Goal: Information Seeking & Learning: Learn about a topic

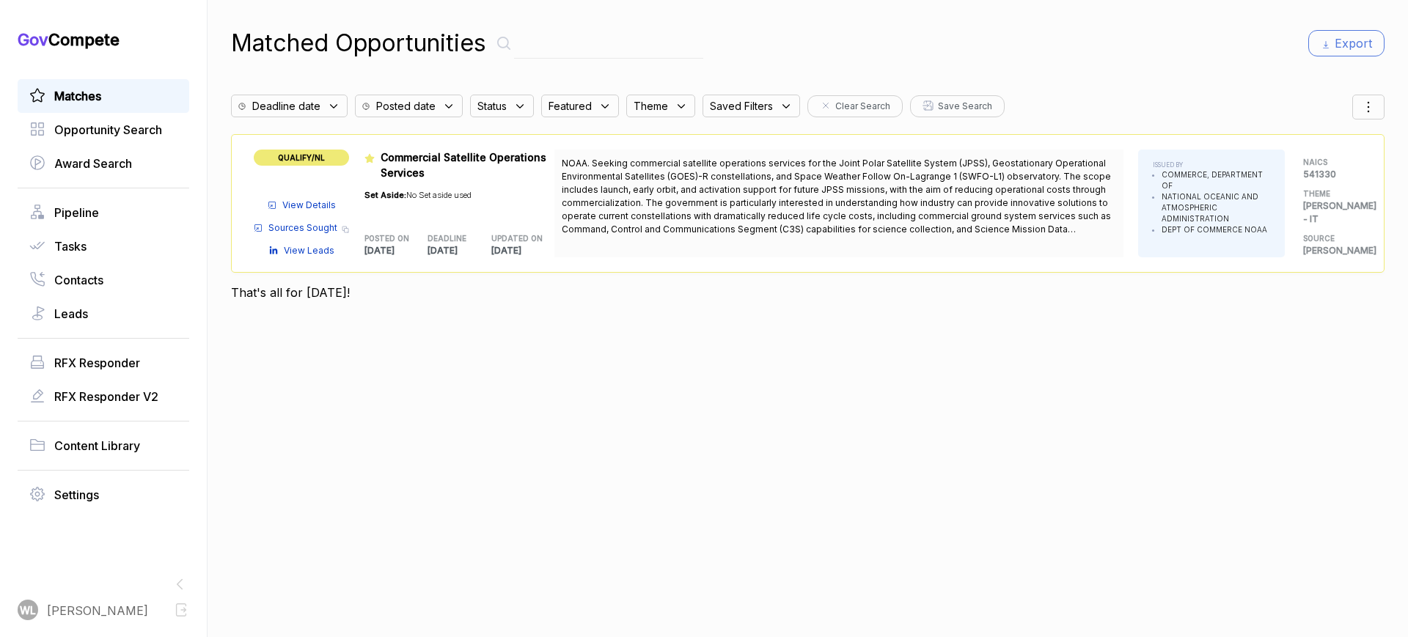
click at [301, 199] on span "View Details" at bounding box center [309, 205] width 54 height 13
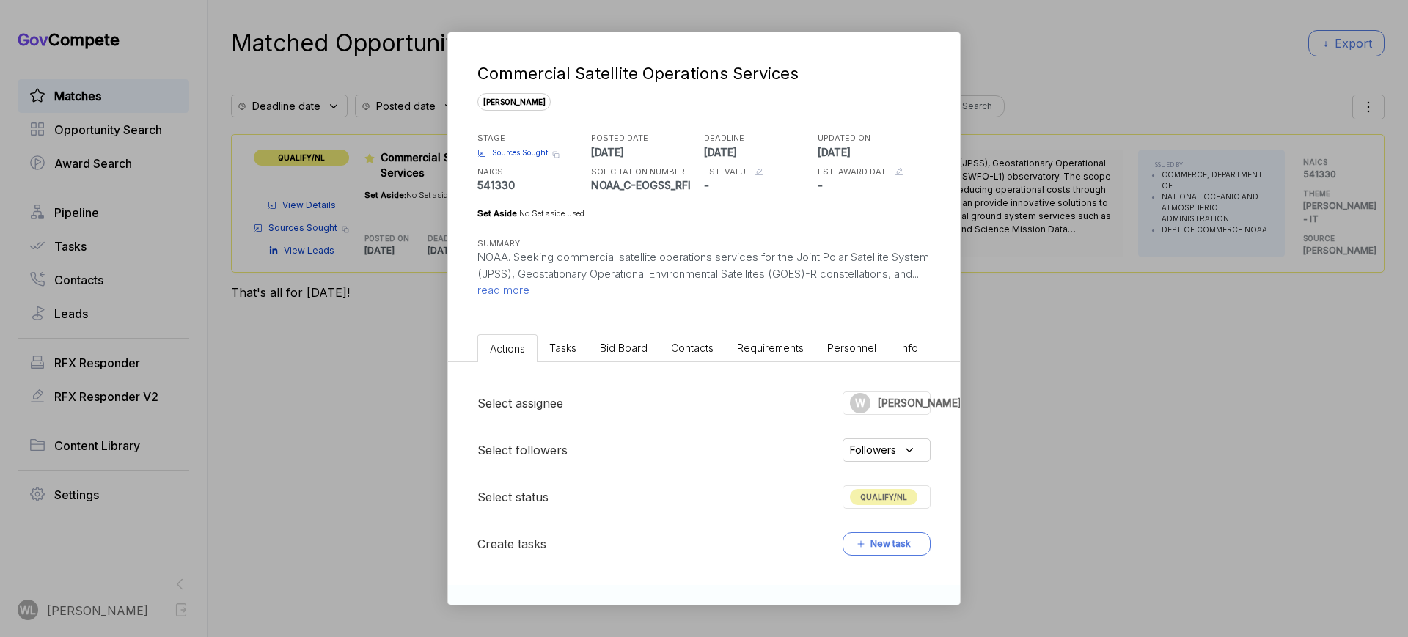
click at [530, 292] on span "read more" at bounding box center [503, 290] width 52 height 14
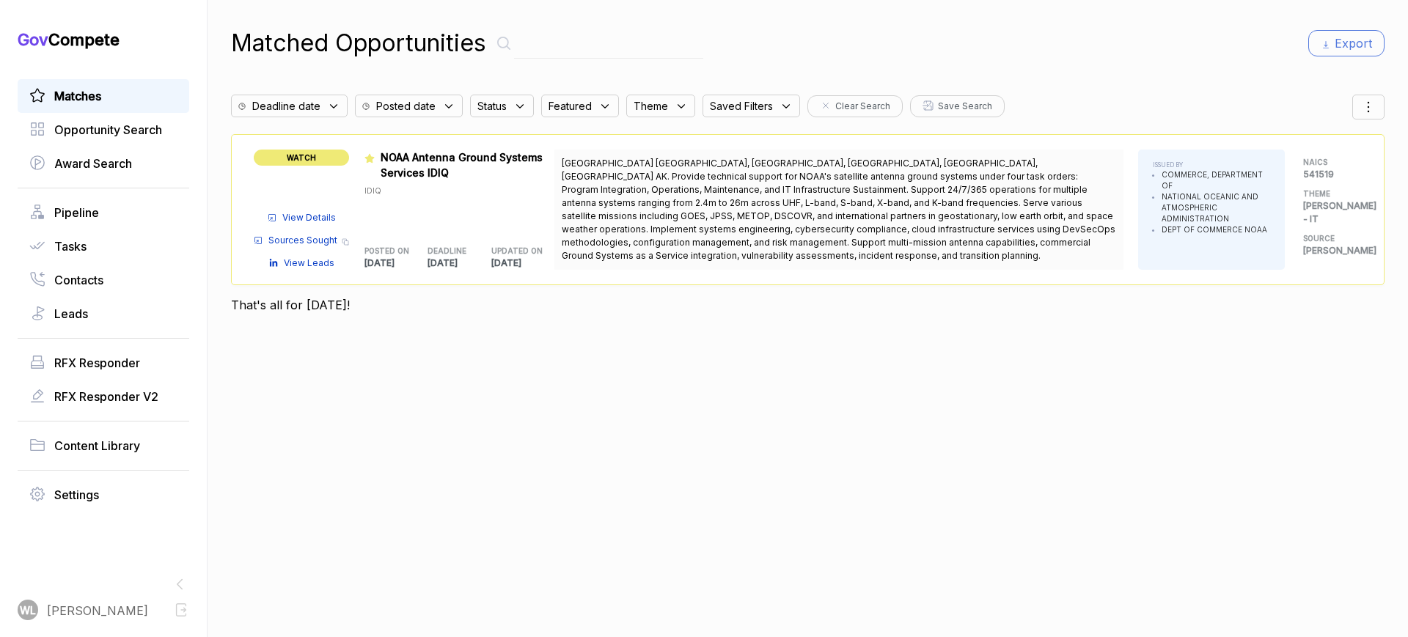
click at [317, 209] on div "View Details Sources Sought Copy link View Leads" at bounding box center [301, 237] width 95 height 66
click at [315, 215] on span "View Details" at bounding box center [309, 217] width 54 height 13
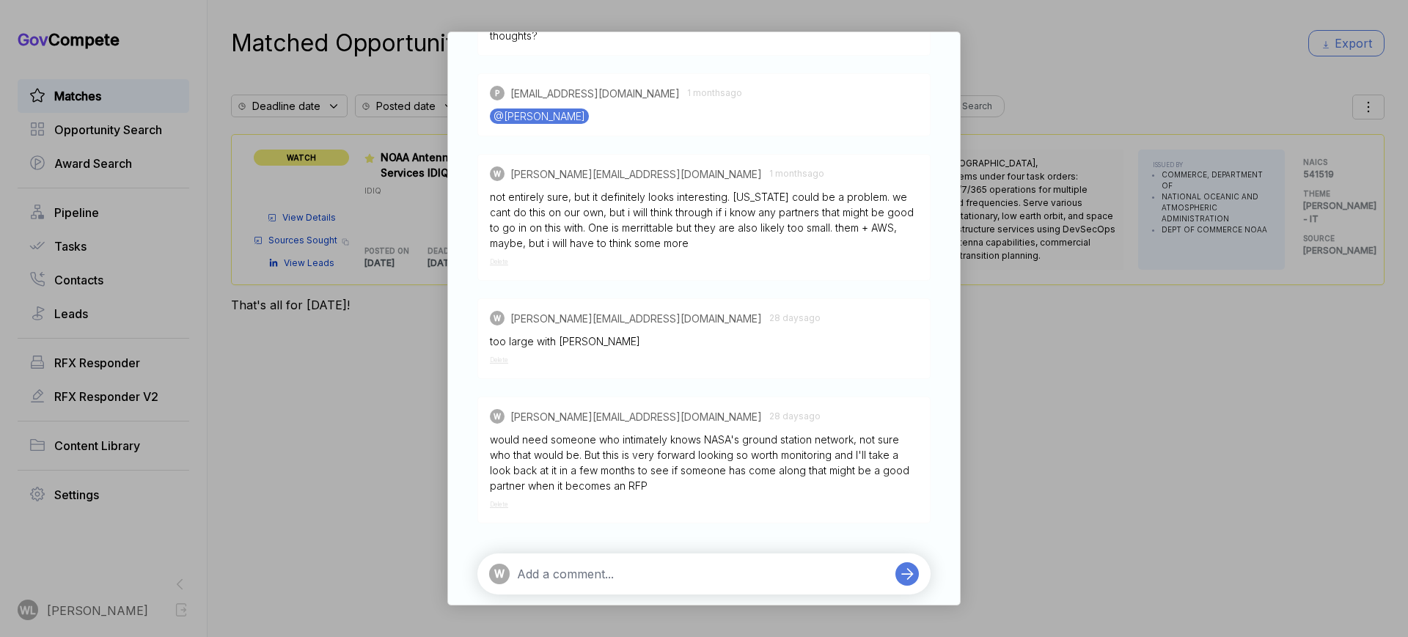
scroll to position [723, 0]
